Goal: Find specific page/section: Find specific page/section

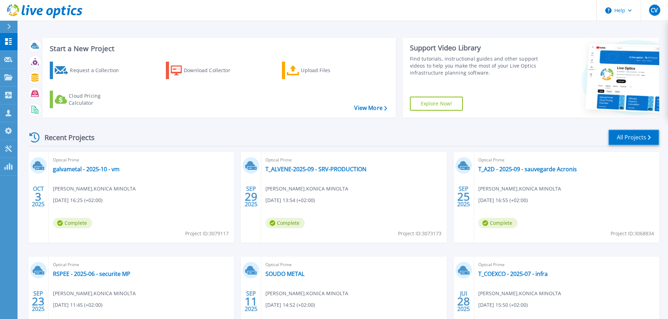
click at [626, 137] on link "All Projects" at bounding box center [633, 138] width 51 height 16
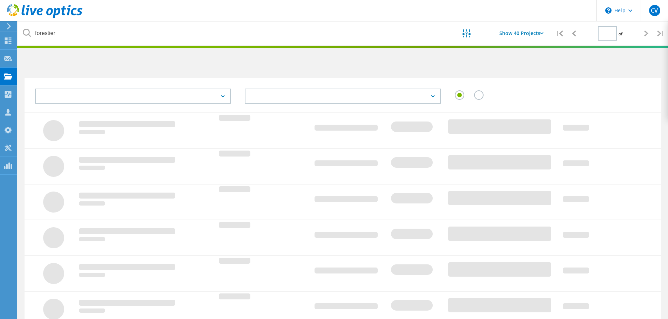
type input "1"
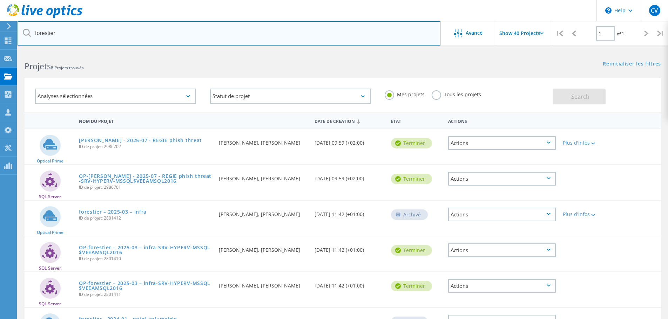
drag, startPoint x: 89, startPoint y: 34, endPoint x: 0, endPoint y: 18, distance: 90.8
click at [0, 51] on div "\n Help Explore Helpful Articles Contact Support CV Partenaire [PERSON_NAME] [P…" at bounding box center [334, 248] width 668 height 394
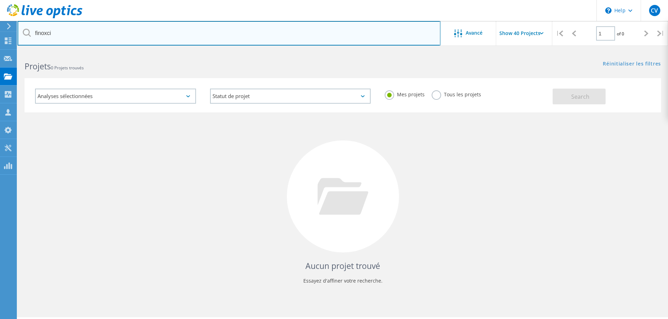
drag, startPoint x: 162, startPoint y: 40, endPoint x: 0, endPoint y: 26, distance: 162.2
click at [0, 51] on div "\n Help Explore Helpful Articles Contact Support CV Partenaire [PERSON_NAME] [P…" at bounding box center [334, 195] width 668 height 288
click at [82, 33] on input "finoxci" at bounding box center [229, 33] width 423 height 25
drag, startPoint x: 77, startPoint y: 37, endPoint x: 0, endPoint y: 25, distance: 78.5
click at [0, 51] on div "\n Help Explore Helpful Articles Contact Support CV Partenaire [PERSON_NAME] [P…" at bounding box center [334, 195] width 668 height 288
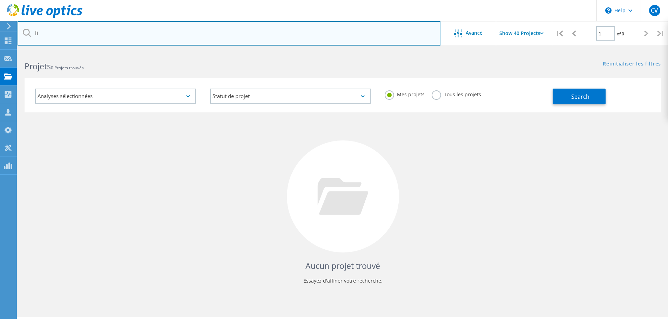
type input "f"
type input "oxcisaille"
